Goal: Information Seeking & Learning: Understand process/instructions

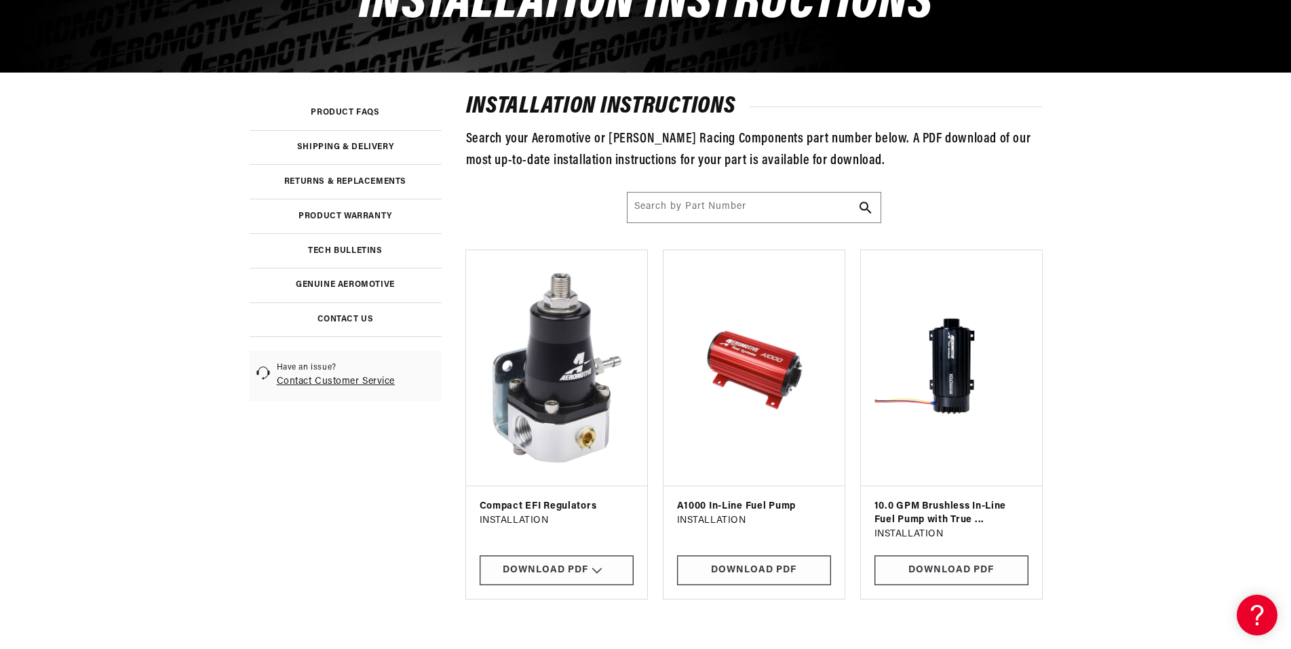
click at [368, 258] on link at bounding box center [346, 250] width 192 height 35
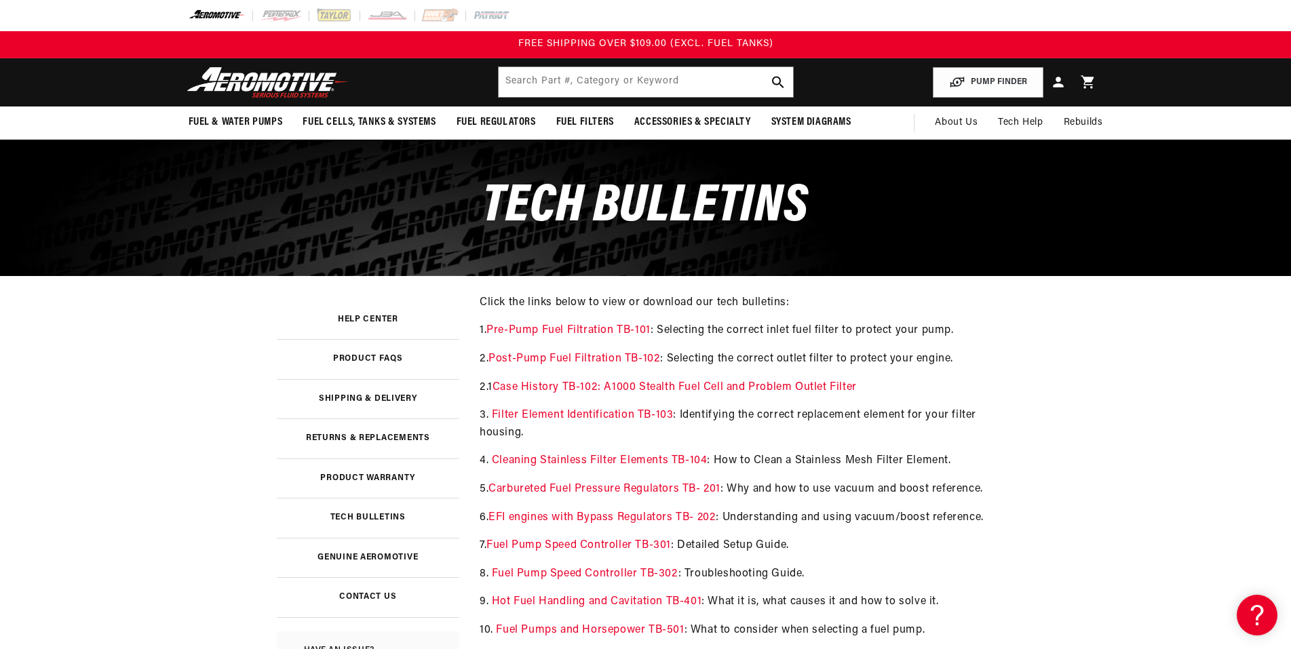
click at [642, 518] on link "EFI engines with Bypass Regulators TB- 202" at bounding box center [601, 517] width 227 height 11
click at [206, 364] on main "Tech Bulletins Help Center Product FAQs Shipping & Delivery Returns & Replaceme…" at bounding box center [645, 642] width 1291 height 1005
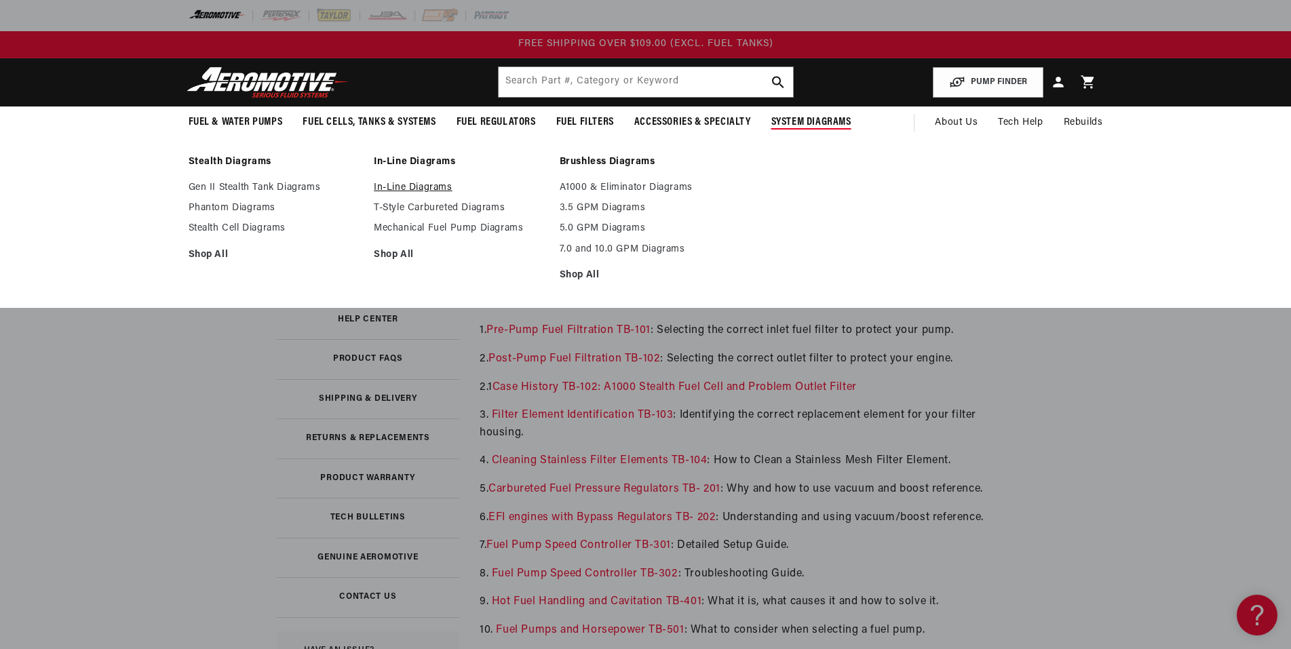
click at [408, 188] on link "In-Line Diagrams" at bounding box center [460, 188] width 172 height 12
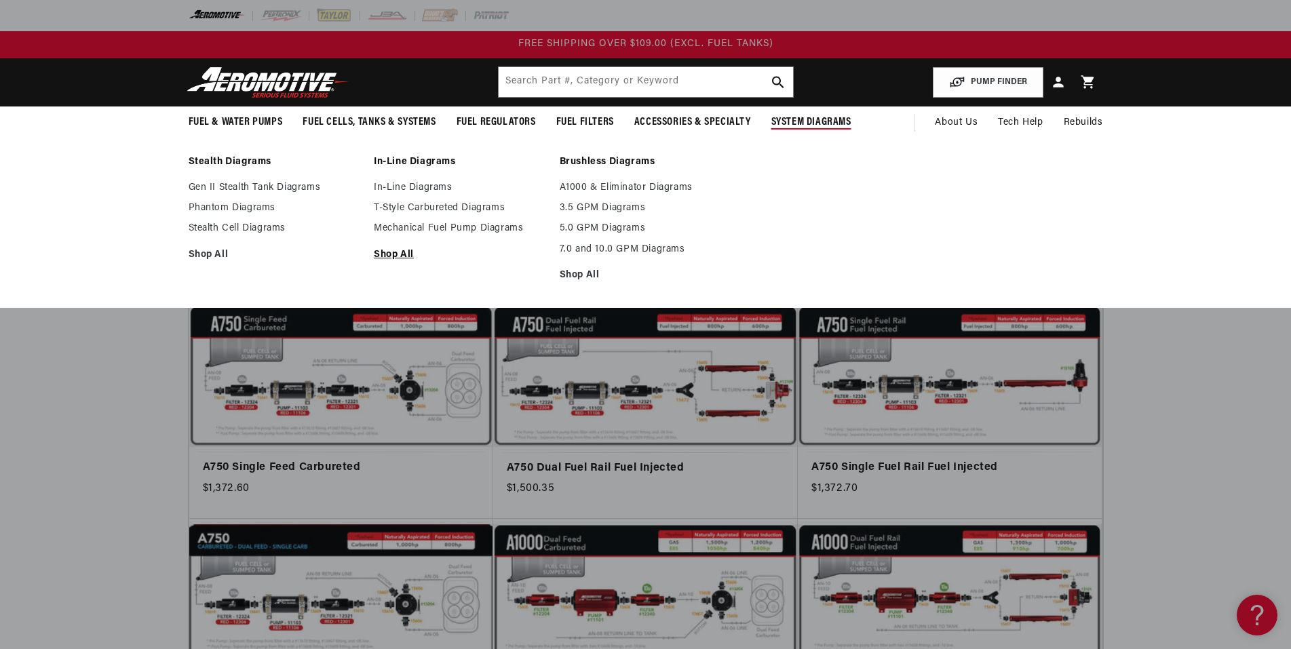
click at [396, 253] on link "Shop All" at bounding box center [460, 255] width 172 height 12
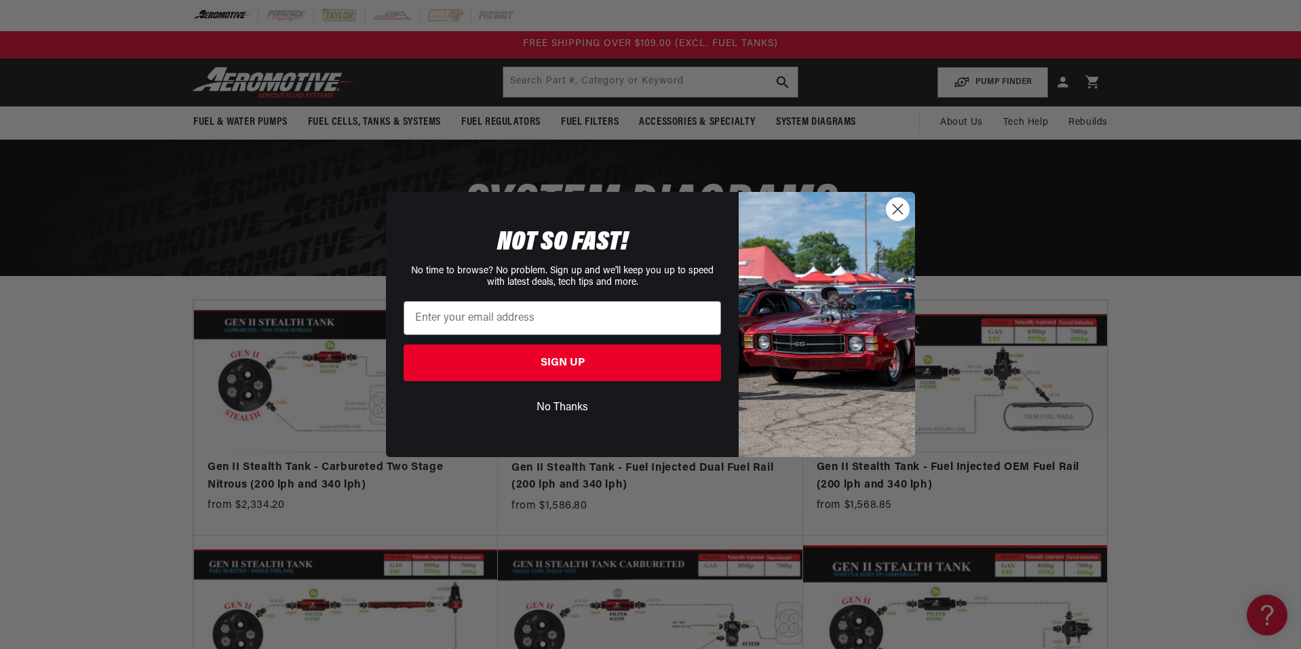
drag, startPoint x: 895, startPoint y: 211, endPoint x: 921, endPoint y: 101, distance: 113.0
click at [895, 211] on circle "Close dialog" at bounding box center [898, 209] width 22 height 22
